Goal: Task Accomplishment & Management: Use online tool/utility

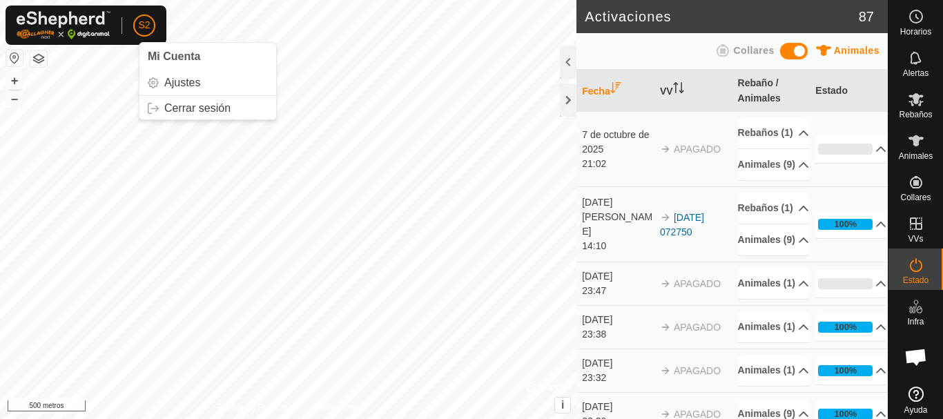
scroll to position [28, 0]
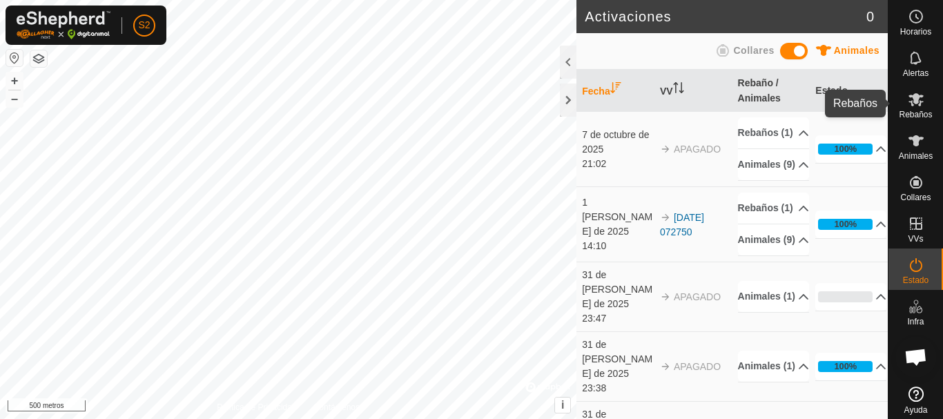
click at [909, 104] on icon at bounding box center [915, 99] width 17 height 17
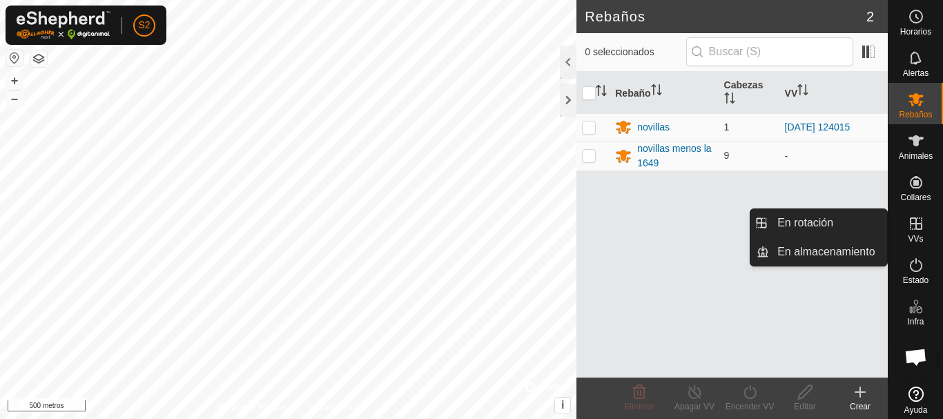
click at [907, 226] on icon at bounding box center [915, 223] width 17 height 17
click at [907, 230] on icon at bounding box center [915, 223] width 17 height 17
click at [910, 234] on font "VVs" at bounding box center [914, 239] width 15 height 10
click at [831, 227] on link "En rotación" at bounding box center [828, 223] width 118 height 28
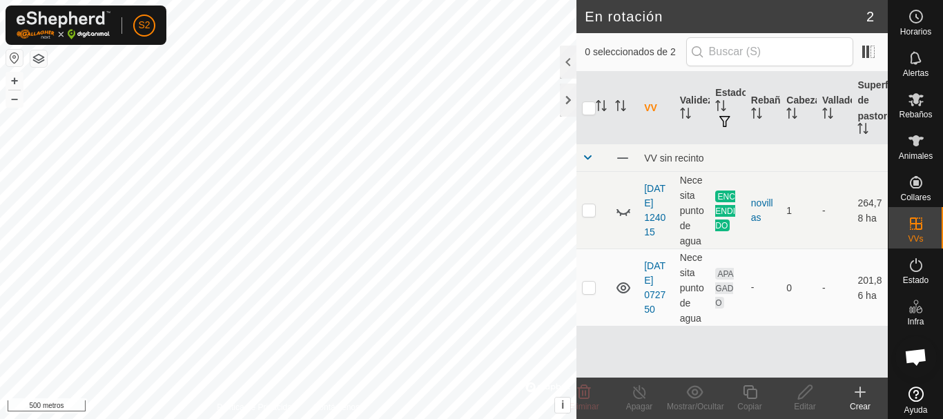
click at [866, 398] on icon at bounding box center [860, 392] width 17 height 17
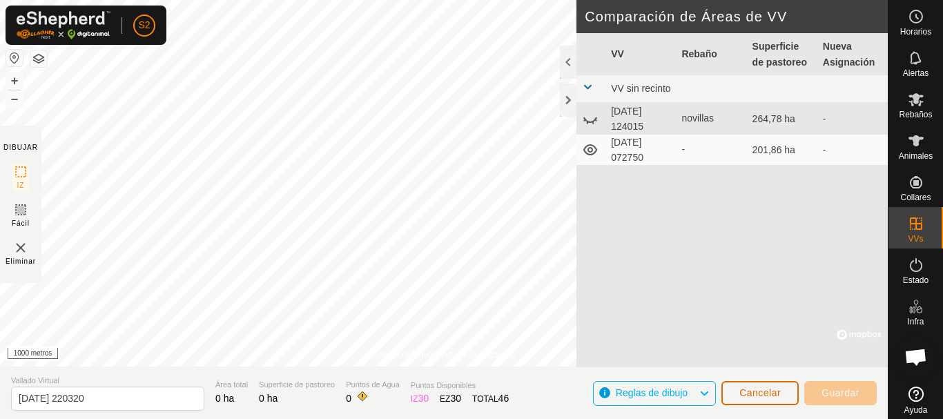
click at [771, 396] on font "Cancelar" at bounding box center [759, 392] width 41 height 11
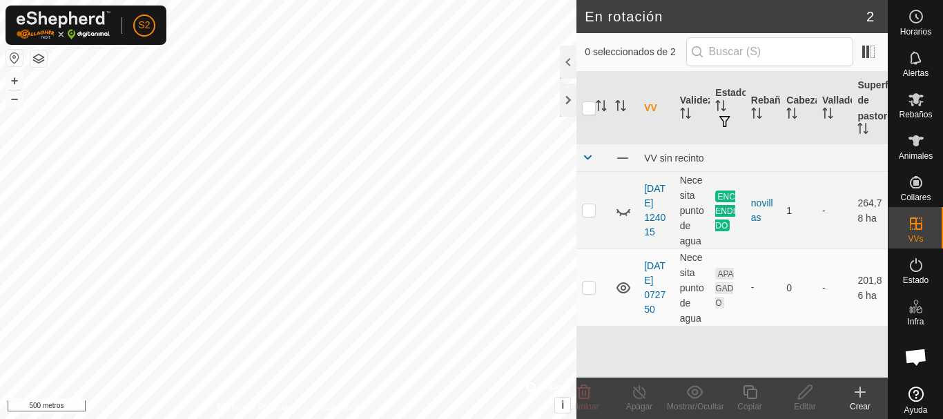
click at [860, 395] on icon at bounding box center [860, 392] width 0 height 10
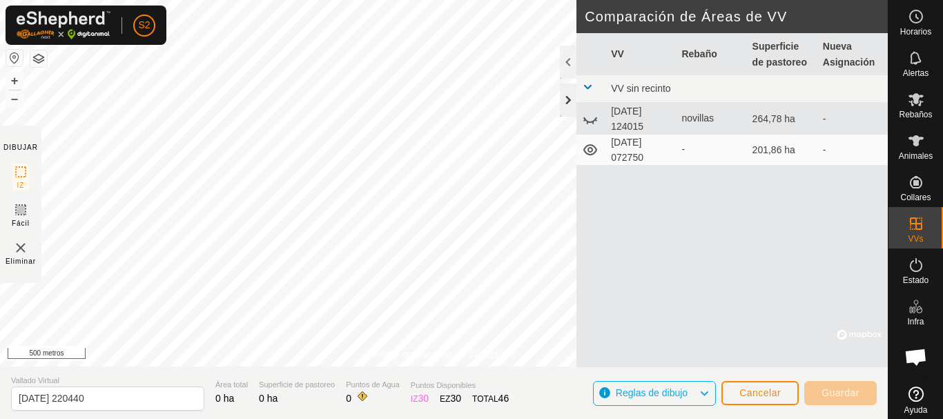
click at [570, 98] on div at bounding box center [568, 99] width 17 height 33
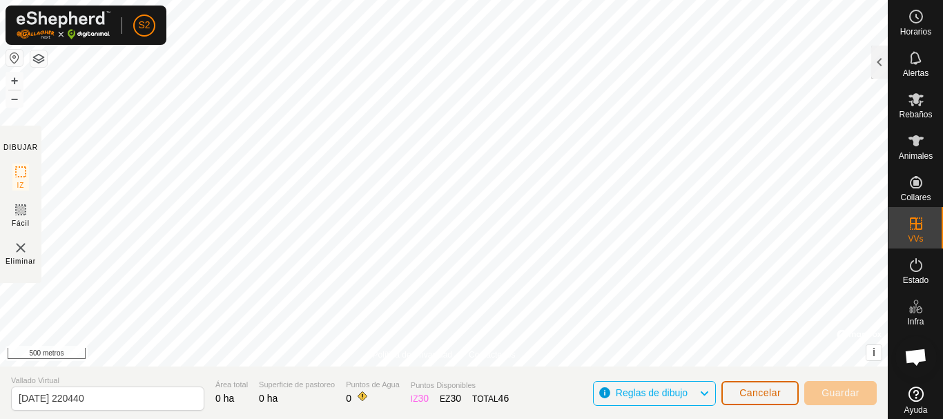
click at [741, 391] on font "Cancelar" at bounding box center [759, 392] width 41 height 11
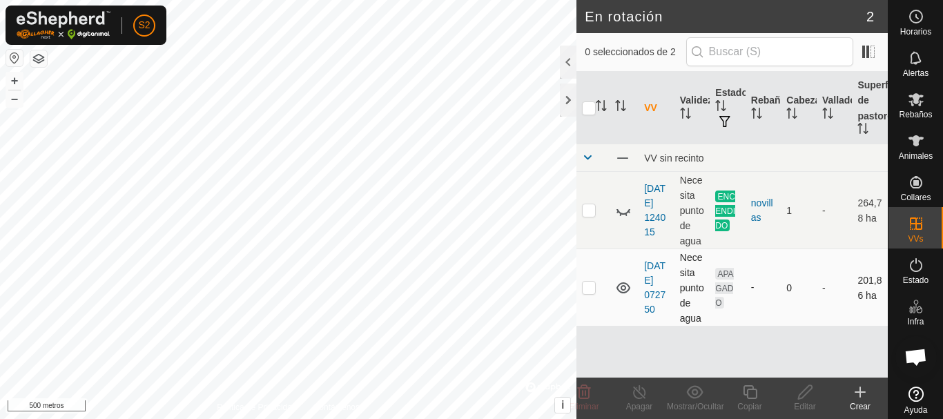
checkbox input "true"
click at [800, 393] on icon at bounding box center [804, 392] width 17 height 17
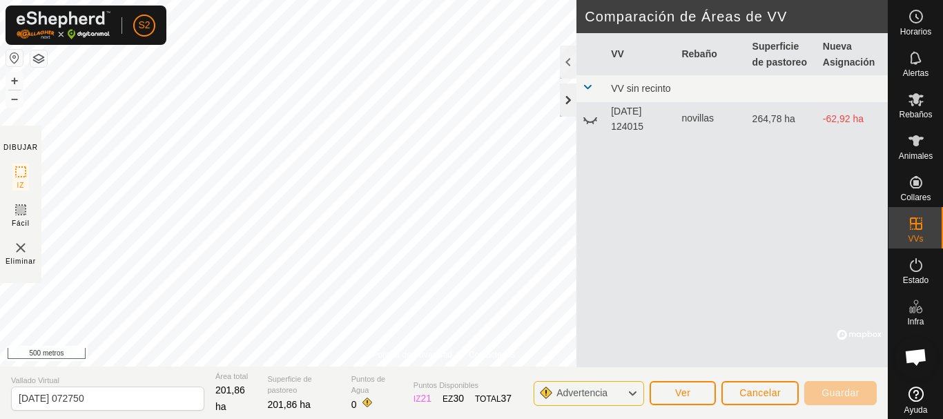
click at [567, 105] on div at bounding box center [568, 99] width 17 height 33
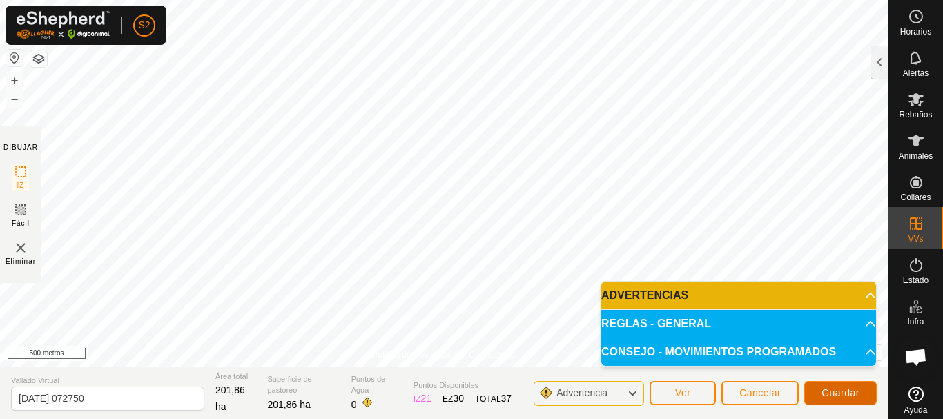
click at [839, 395] on font "Guardar" at bounding box center [840, 392] width 38 height 11
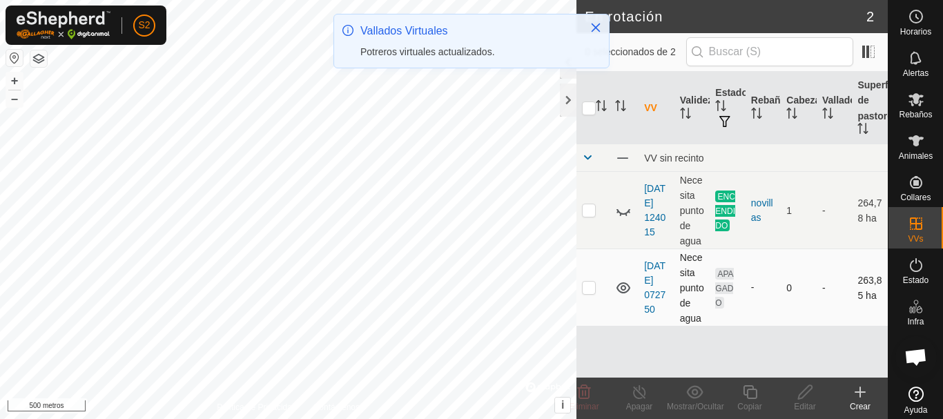
checkbox input "true"
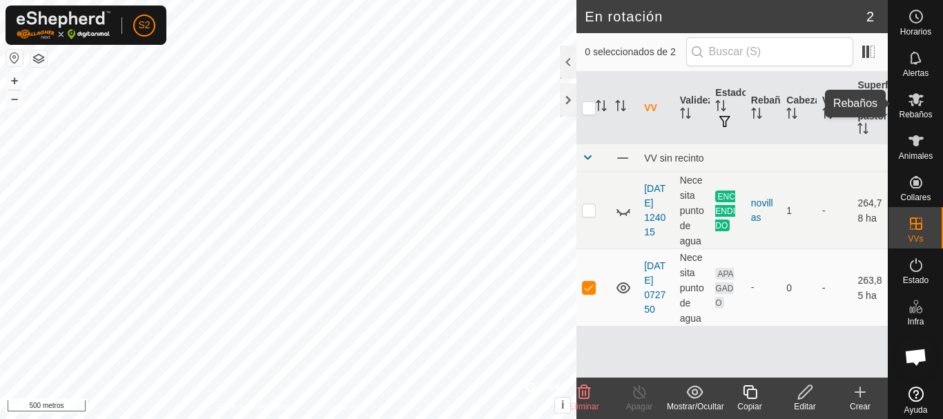
click at [910, 101] on icon at bounding box center [915, 99] width 15 height 13
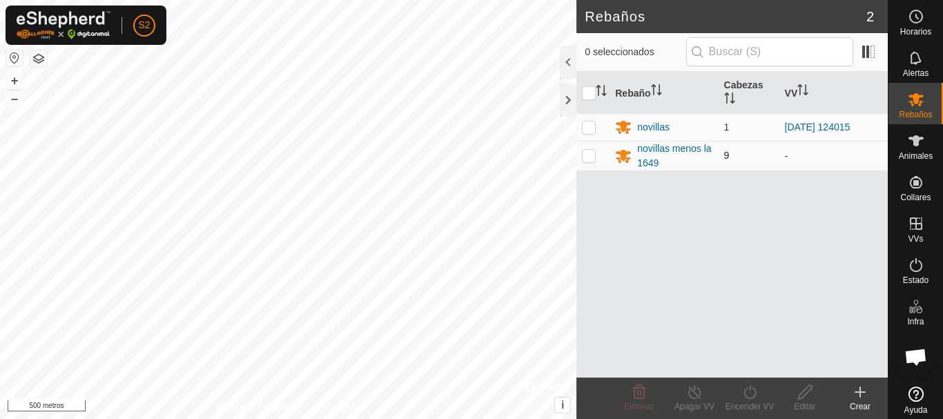
click at [588, 159] on p-checkbox at bounding box center [589, 155] width 14 height 11
checkbox input "true"
click at [751, 397] on icon at bounding box center [749, 392] width 12 height 14
click at [751, 394] on icon at bounding box center [749, 392] width 17 height 17
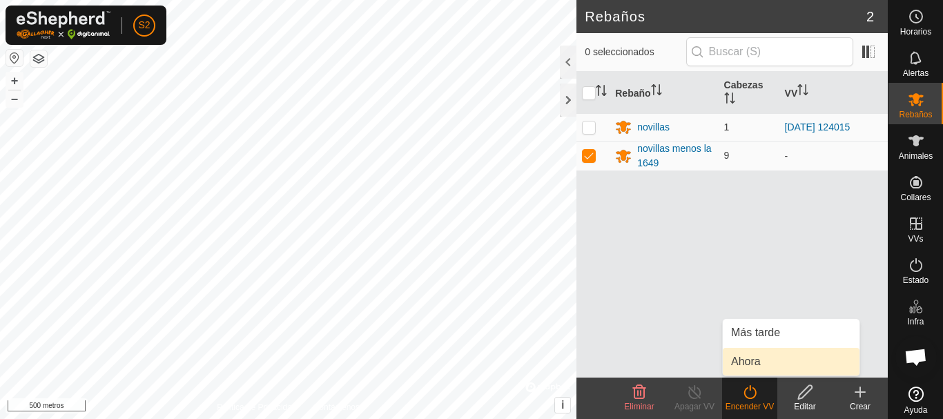
click at [756, 360] on link "Ahora" at bounding box center [790, 362] width 137 height 28
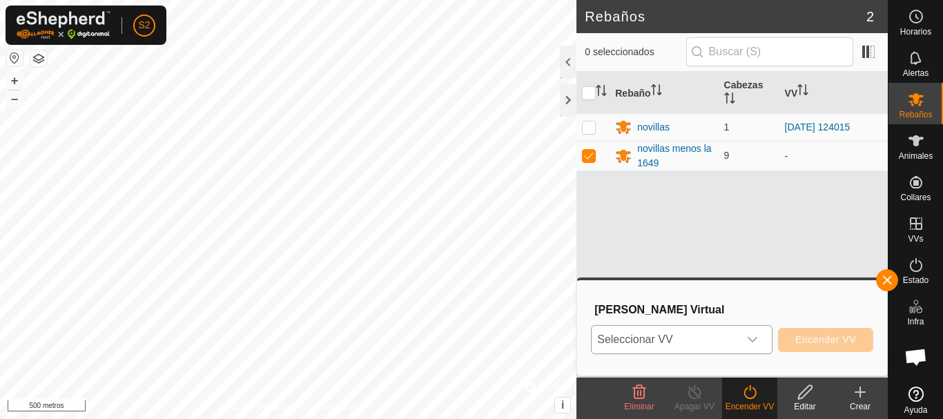
click at [752, 337] on icon "disparador desplegable" at bounding box center [752, 339] width 11 height 11
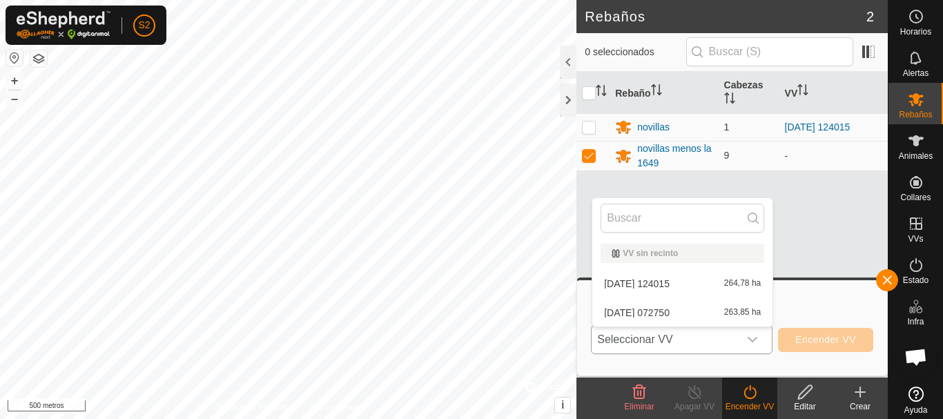
click at [711, 310] on li "2025-08-01 072750 263,85 ha" at bounding box center [682, 313] width 180 height 28
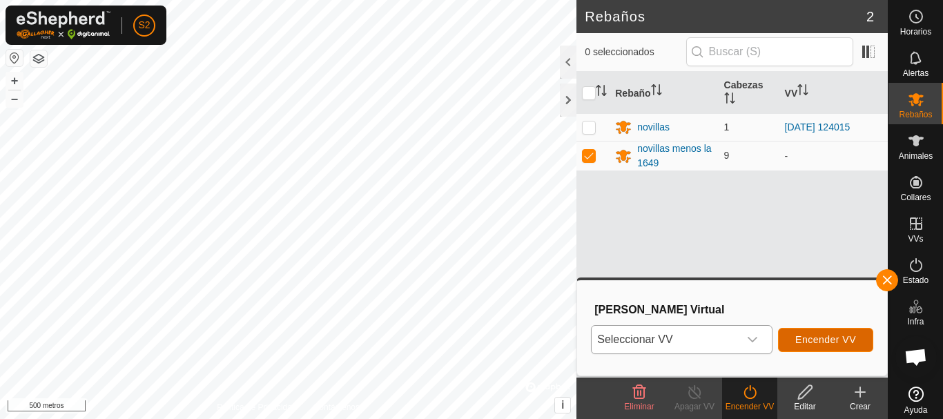
click at [825, 341] on font "Encender VV" at bounding box center [825, 339] width 61 height 11
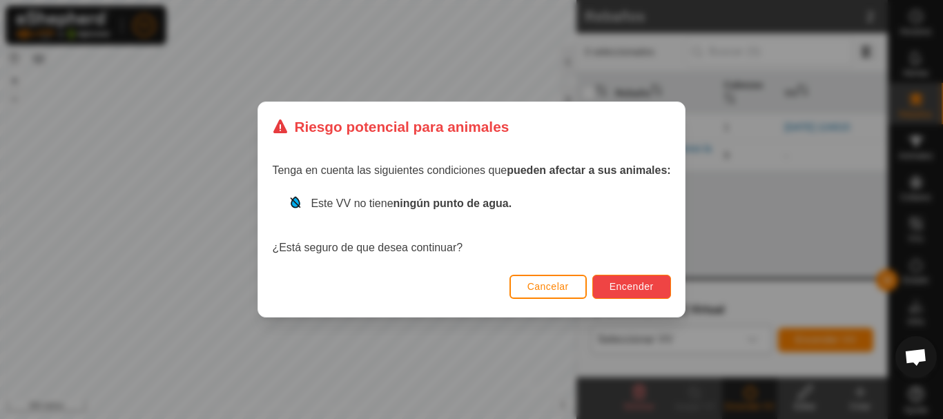
click at [627, 289] on font "Encender" at bounding box center [631, 286] width 44 height 11
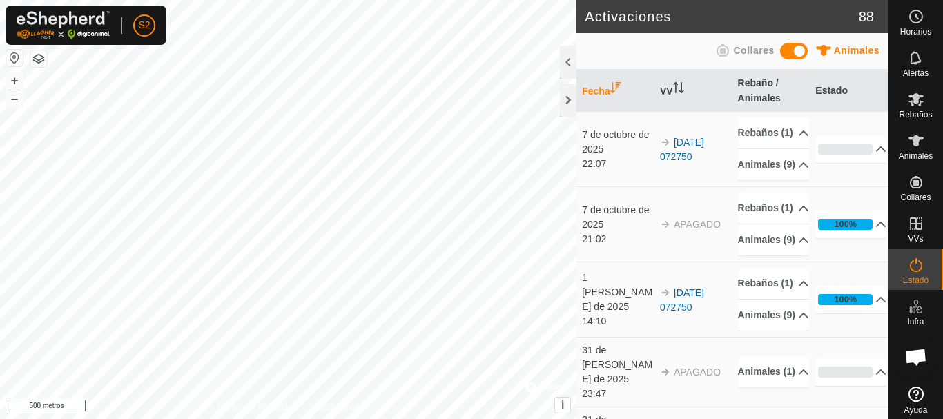
click at [628, 246] on div "21:02" at bounding box center [617, 239] width 71 height 14
